Goal: Information Seeking & Learning: Learn about a topic

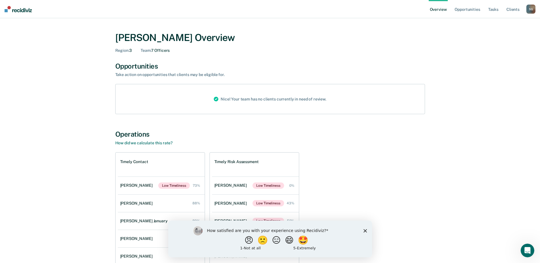
click at [366, 230] on icon "Close survey" at bounding box center [364, 230] width 3 height 3
